Goal: Task Accomplishment & Management: Manage account settings

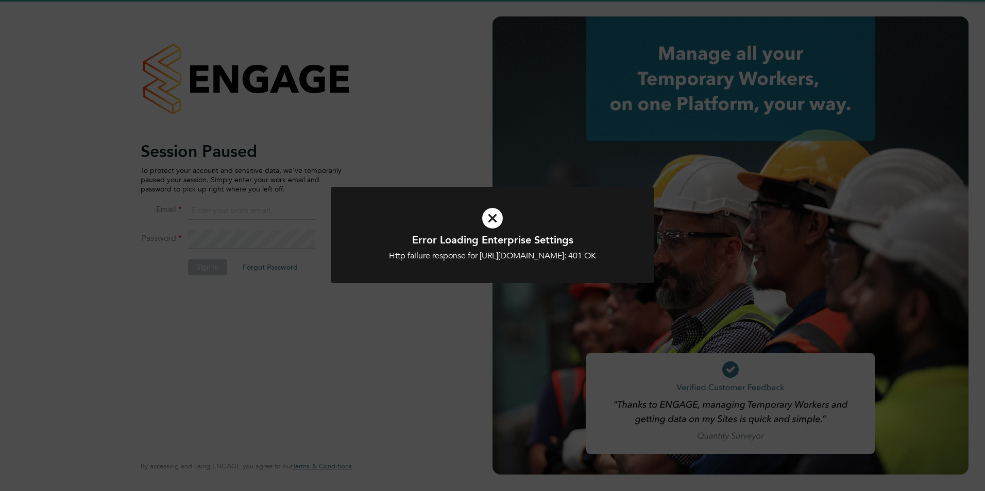
type input "Nicola.lawrence@tfrecruitment.co.uk"
drag, startPoint x: 277, startPoint y: 322, endPoint x: 282, endPoint y: 310, distance: 13.7
click at [282, 310] on div "Error Loading Enterprise Settings Http failure response for https://tfrecruitme…" at bounding box center [492, 245] width 985 height 491
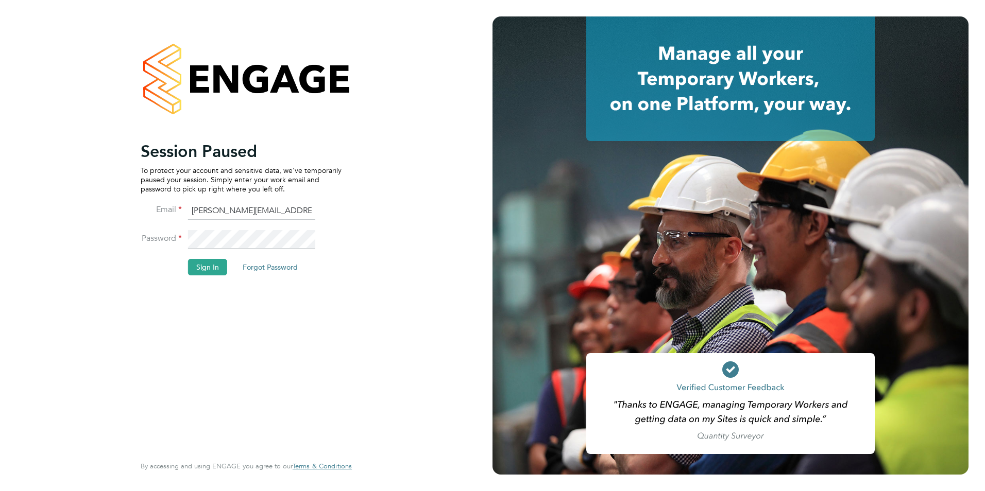
click at [229, 273] on li "Sign In Forgot Password" at bounding box center [241, 272] width 201 height 27
click at [204, 271] on button "Sign In" at bounding box center [207, 267] width 39 height 16
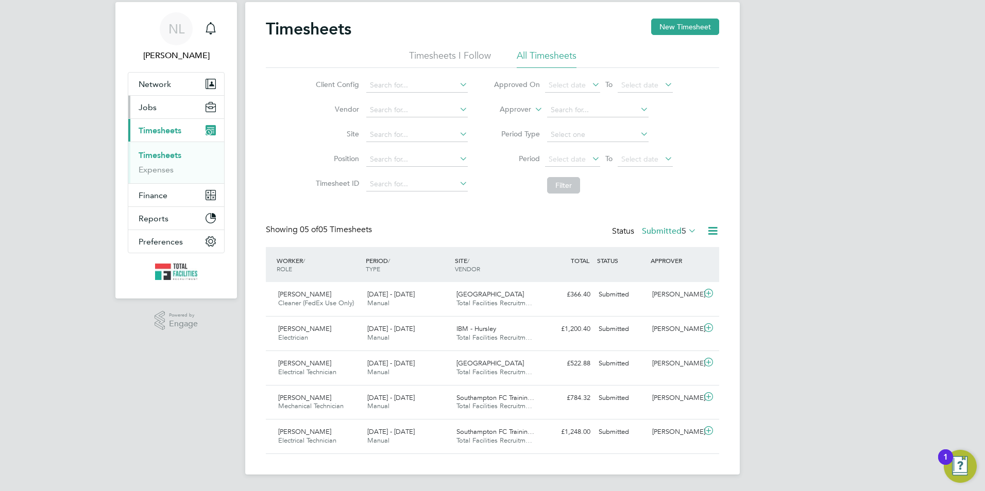
click at [164, 104] on button "Jobs" at bounding box center [176, 107] width 96 height 23
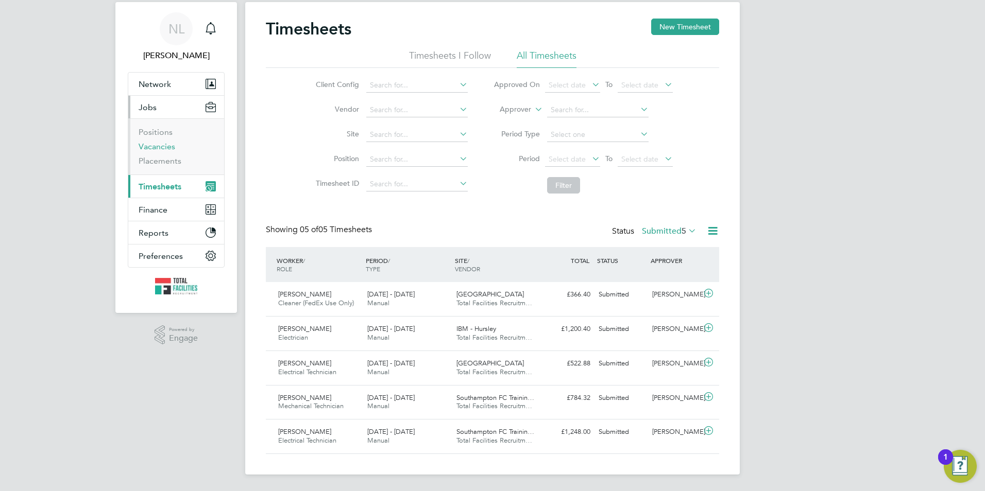
click at [156, 147] on link "Vacancies" at bounding box center [157, 147] width 37 height 10
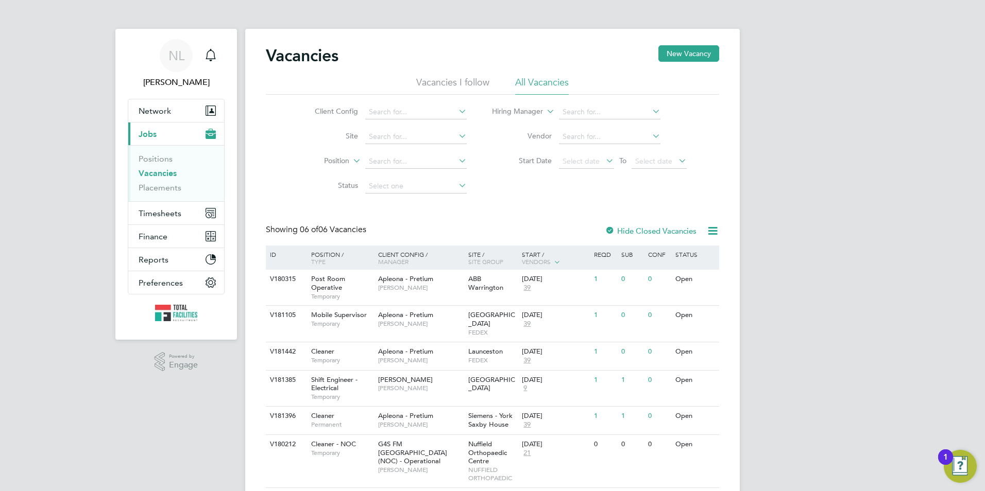
scroll to position [26, 0]
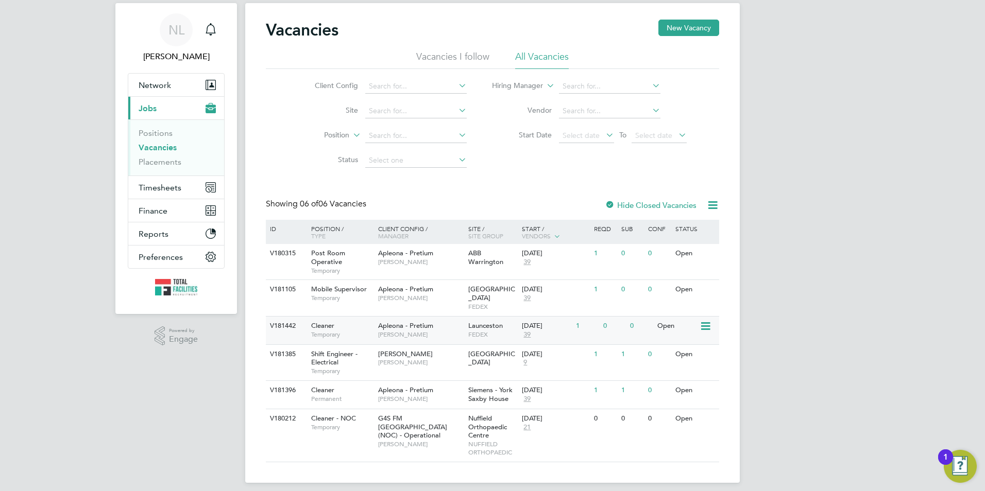
click at [412, 331] on span "[PERSON_NAME]" at bounding box center [420, 335] width 85 height 8
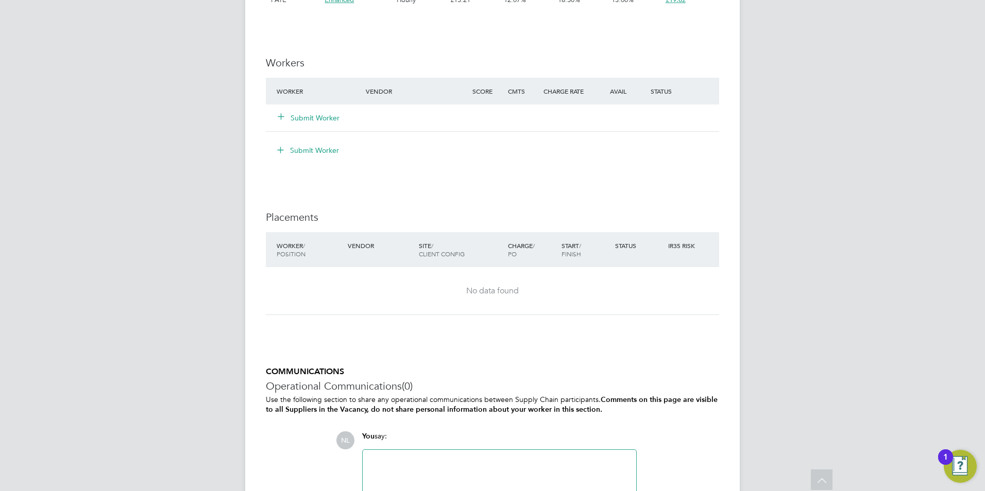
scroll to position [1070, 0]
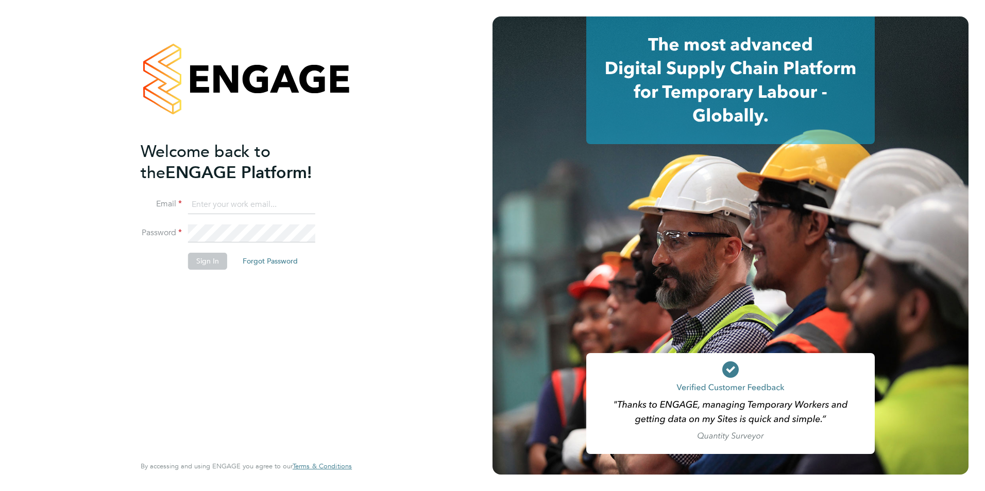
type input "Nicola.lawrence@tfrecruitment.co.uk"
click at [211, 257] on button "Sign In" at bounding box center [207, 261] width 39 height 16
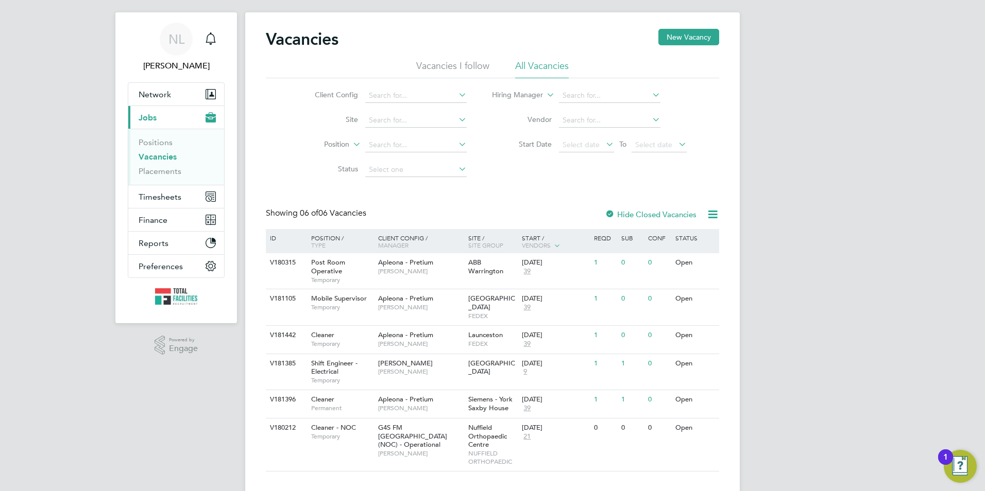
scroll to position [26, 0]
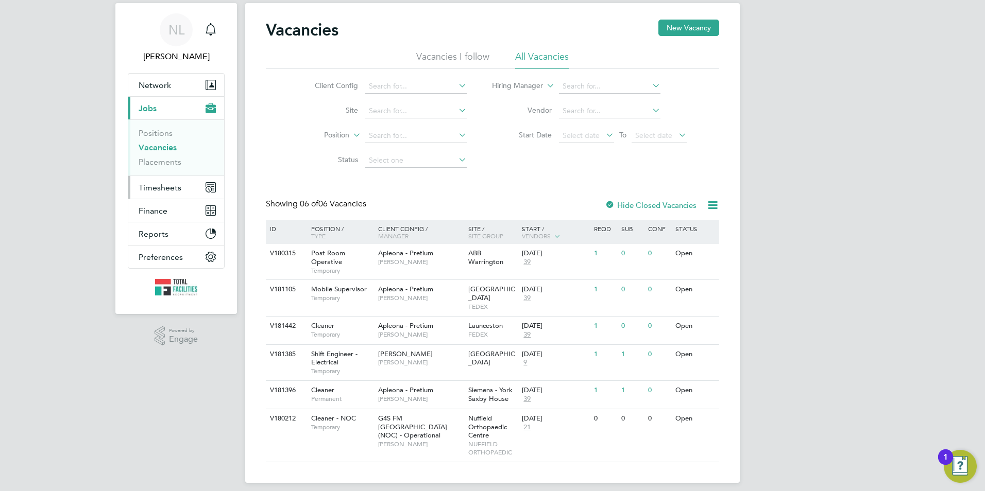
click at [173, 191] on span "Timesheets" at bounding box center [160, 188] width 43 height 10
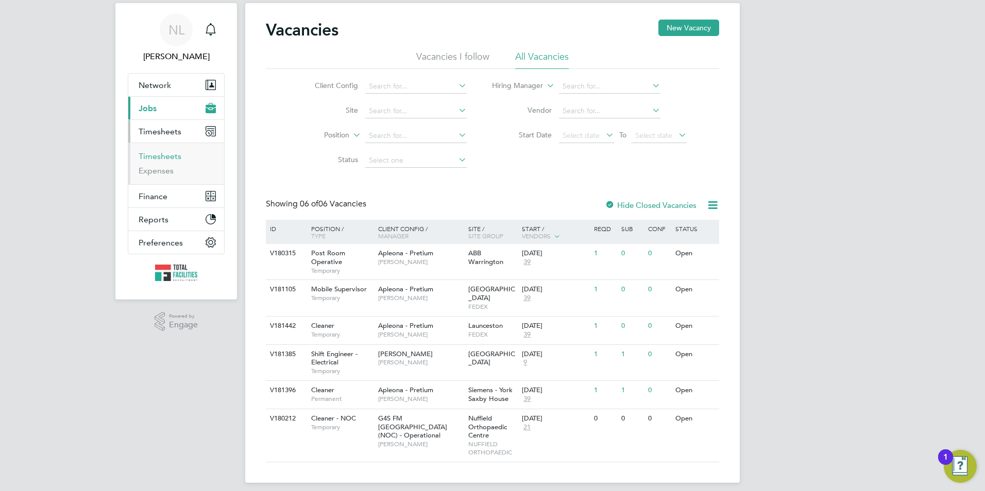
click at [161, 158] on link "Timesheets" at bounding box center [160, 156] width 43 height 10
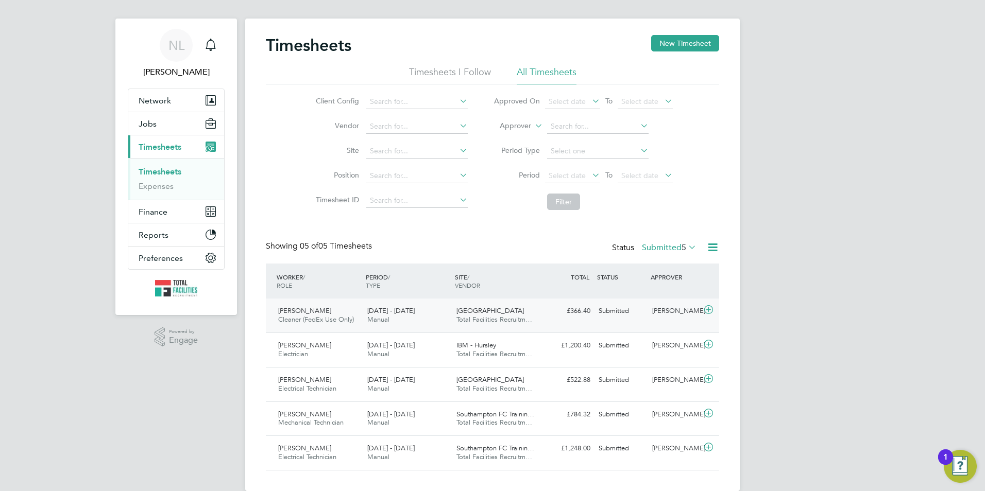
scroll to position [27, 0]
